Goal: Information Seeking & Learning: Learn about a topic

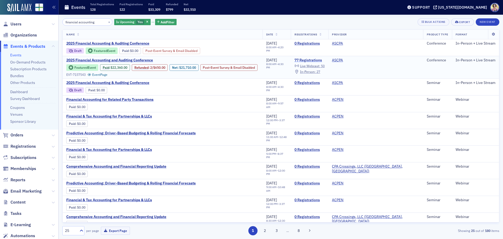
type input "financial accounting"
click at [324, 60] on link "77 Registrations" at bounding box center [309, 60] width 30 height 5
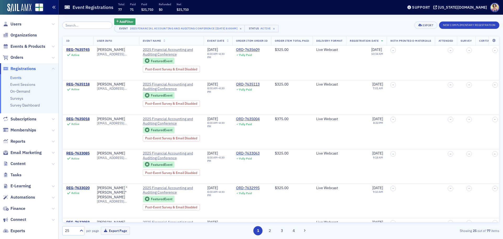
click at [55, 7] on icon "button" at bounding box center [54, 7] width 4 height 4
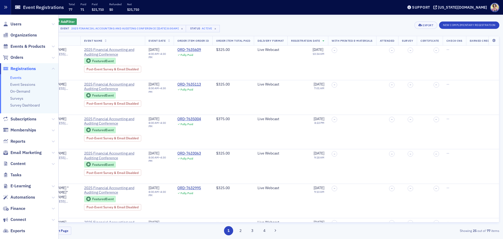
click at [4, 7] on icon "button" at bounding box center [6, 7] width 4 height 4
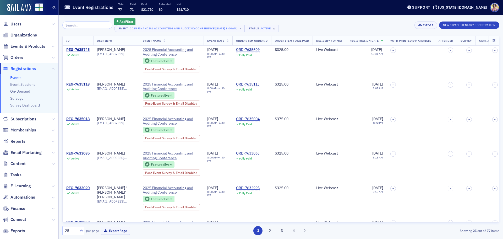
click at [56, 7] on icon "button" at bounding box center [54, 7] width 4 height 4
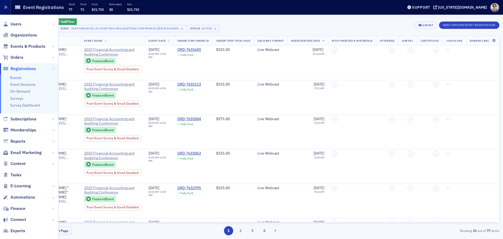
click at [7, 7] on icon "button" at bounding box center [6, 7] width 4 height 4
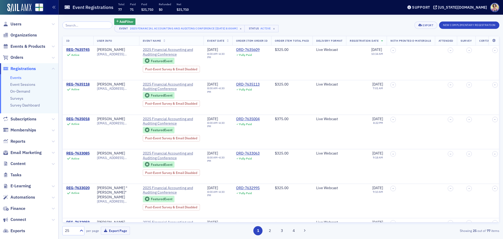
click at [18, 77] on link "Events" at bounding box center [15, 77] width 11 height 5
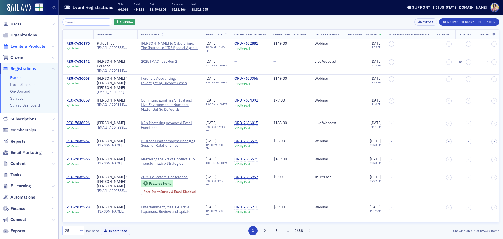
click at [19, 47] on span "Events & Products" at bounding box center [27, 46] width 35 height 6
